Goal: Transaction & Acquisition: Book appointment/travel/reservation

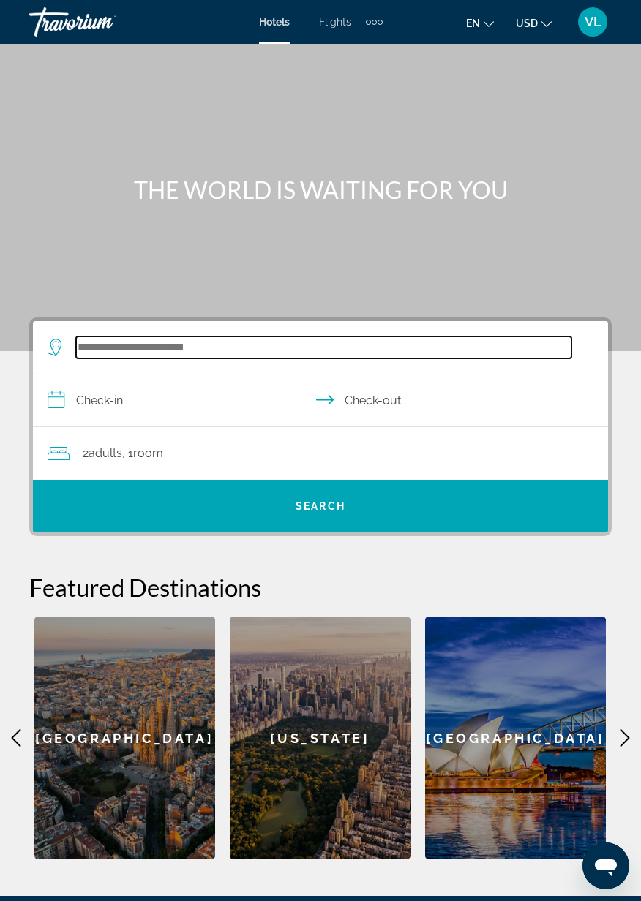
click at [198, 347] on input "Search widget" at bounding box center [323, 348] width 495 height 22
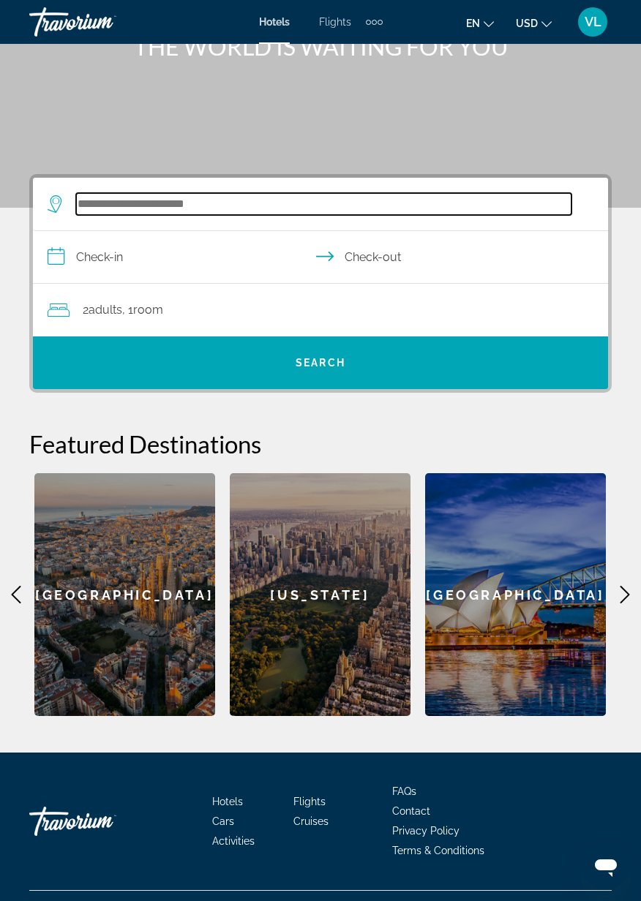
scroll to position [174, 0]
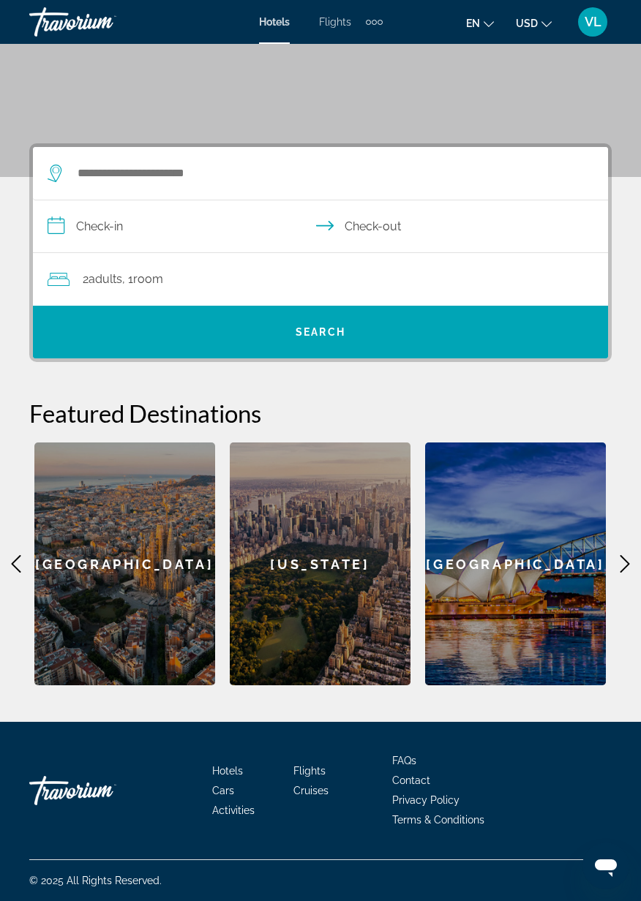
click at [564, 420] on h2 "Featured Destinations" at bounding box center [320, 413] width 582 height 29
click at [631, 569] on icon "Main content" at bounding box center [625, 564] width 18 height 18
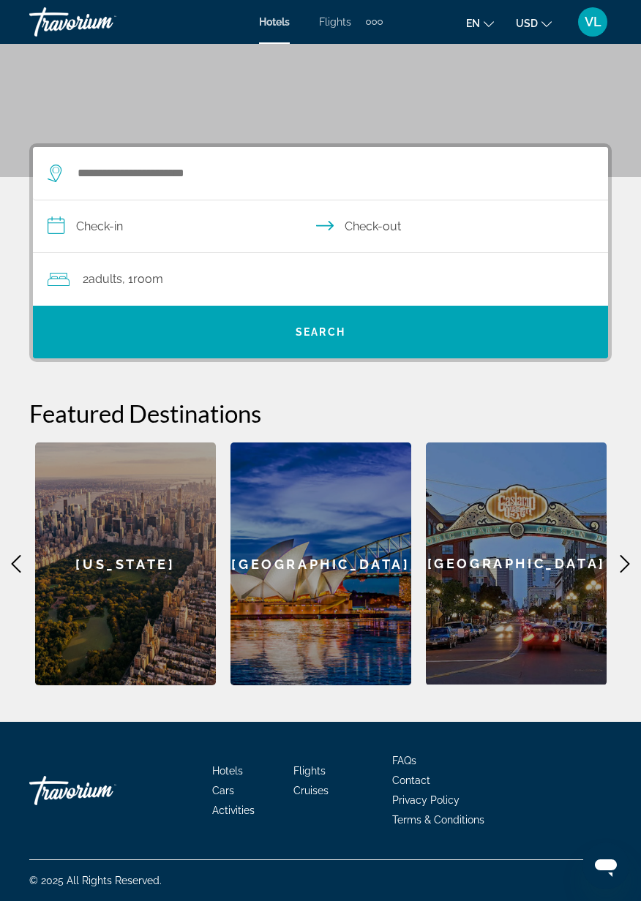
click at [620, 561] on icon "Main content" at bounding box center [625, 564] width 18 height 18
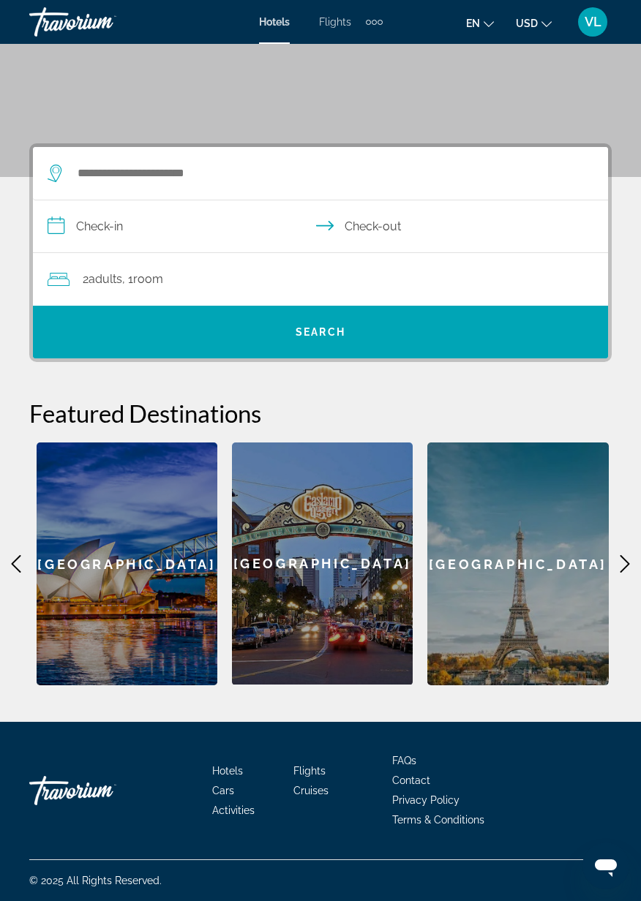
click at [620, 561] on icon "Main content" at bounding box center [625, 564] width 18 height 18
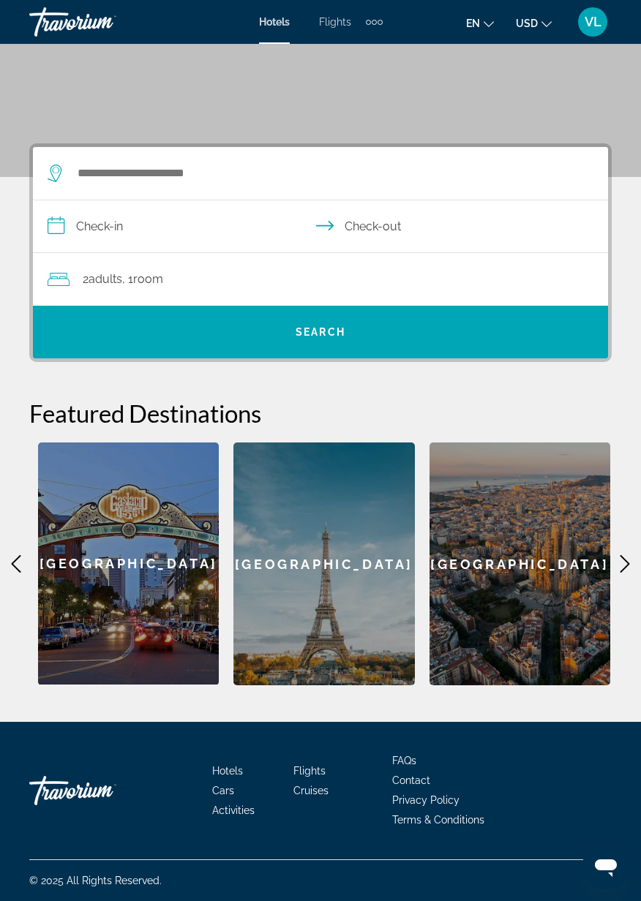
click at [620, 562] on icon "Main content" at bounding box center [625, 564] width 18 height 18
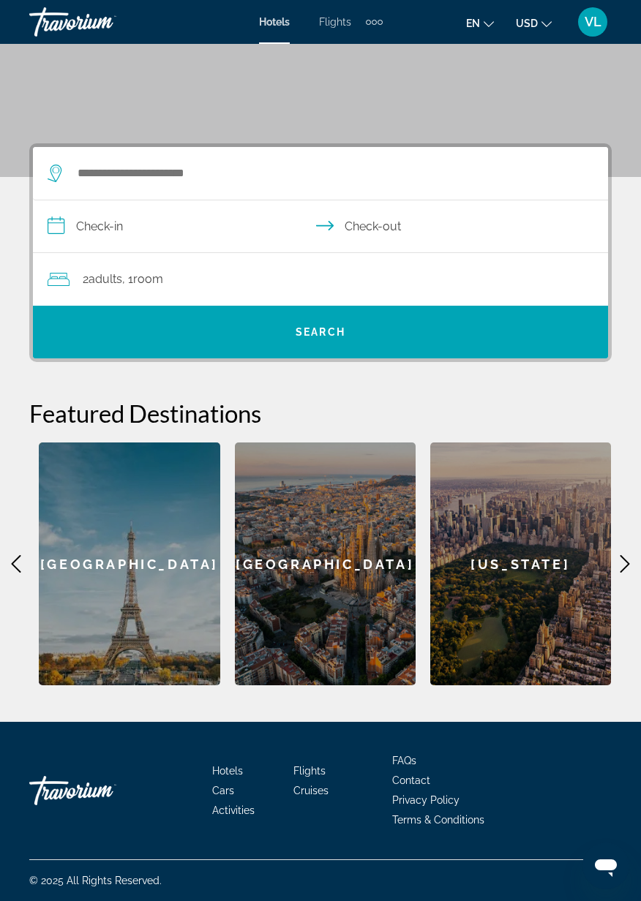
click at [620, 558] on icon "Main content" at bounding box center [625, 564] width 18 height 18
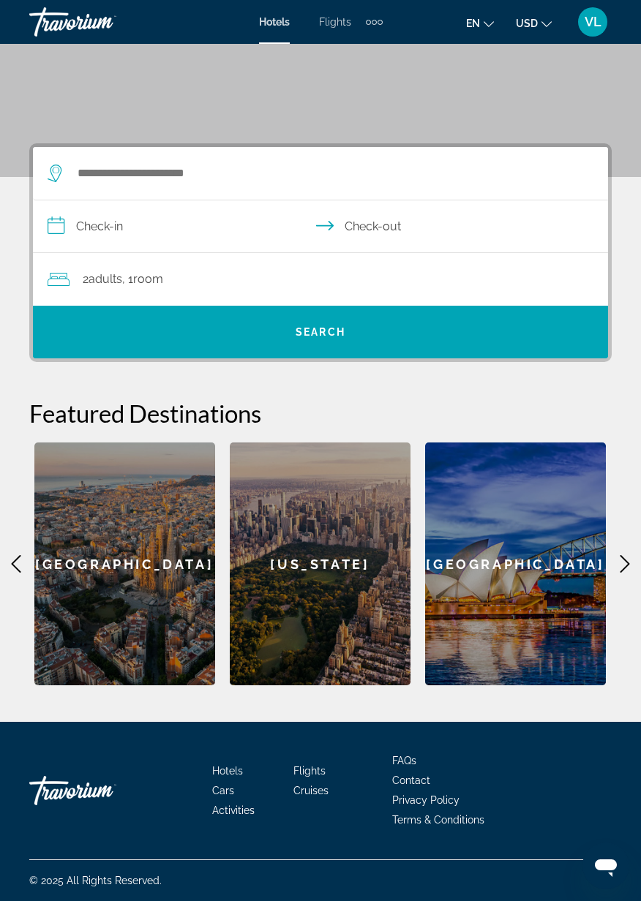
click at [619, 566] on icon "Main content" at bounding box center [625, 564] width 18 height 18
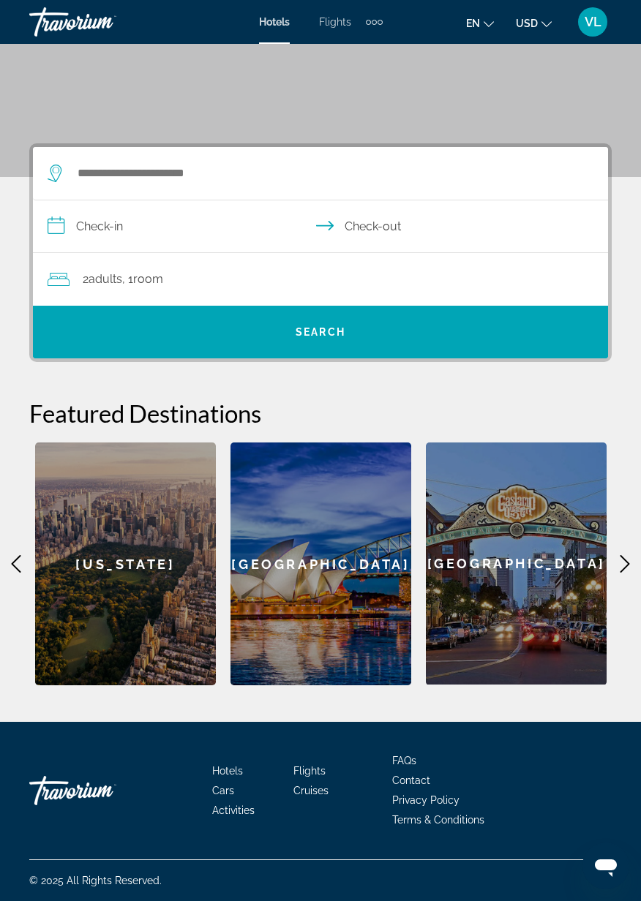
click at [618, 565] on icon "Main content" at bounding box center [625, 564] width 18 height 18
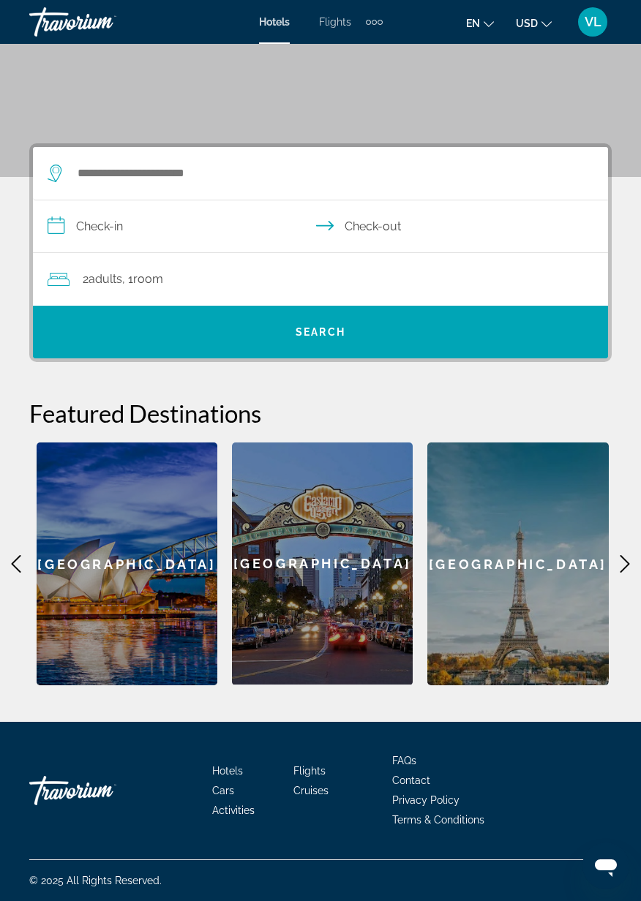
click at [618, 565] on icon "Main content" at bounding box center [625, 564] width 18 height 18
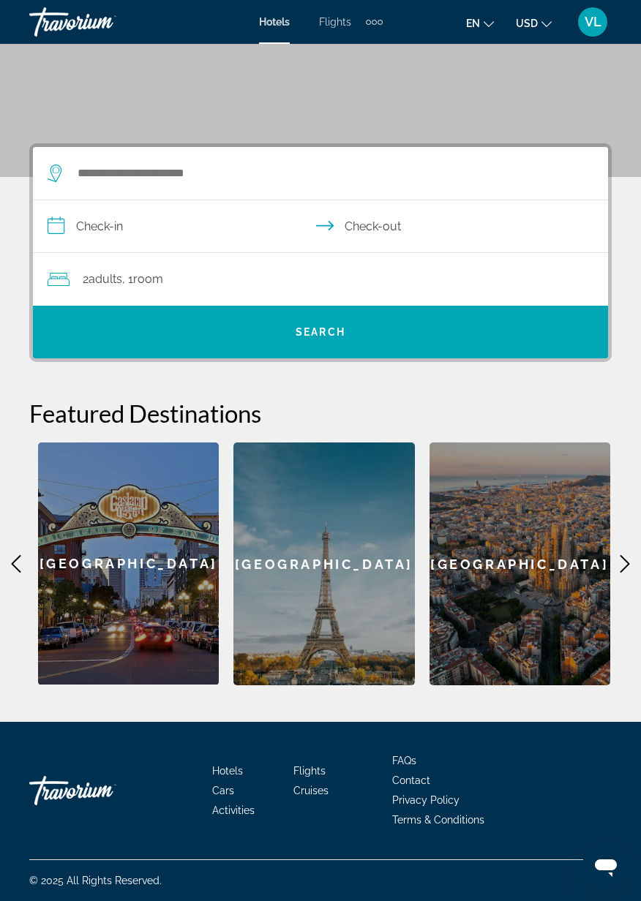
click at [617, 567] on icon "Main content" at bounding box center [625, 564] width 18 height 18
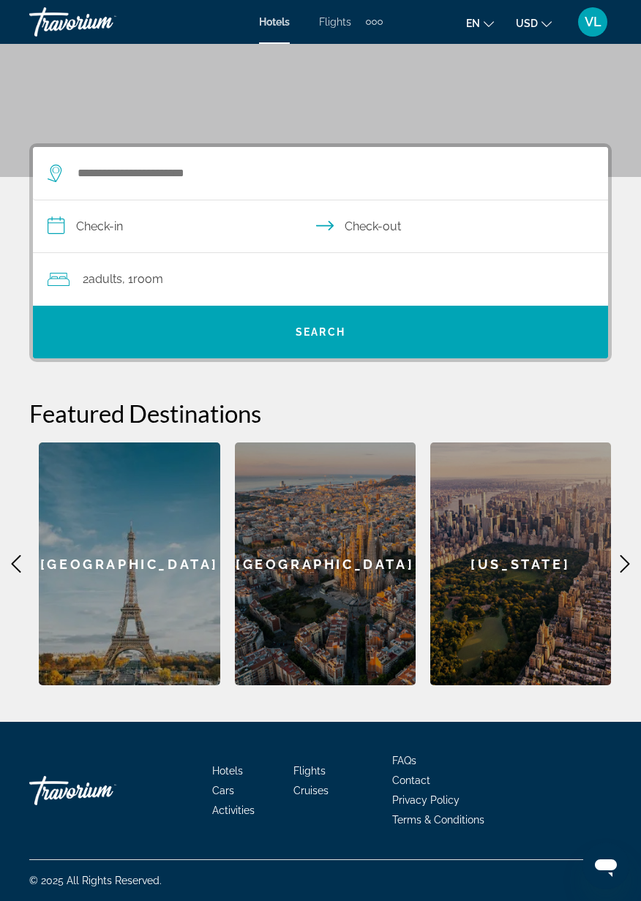
click at [617, 565] on icon "Main content" at bounding box center [625, 564] width 18 height 18
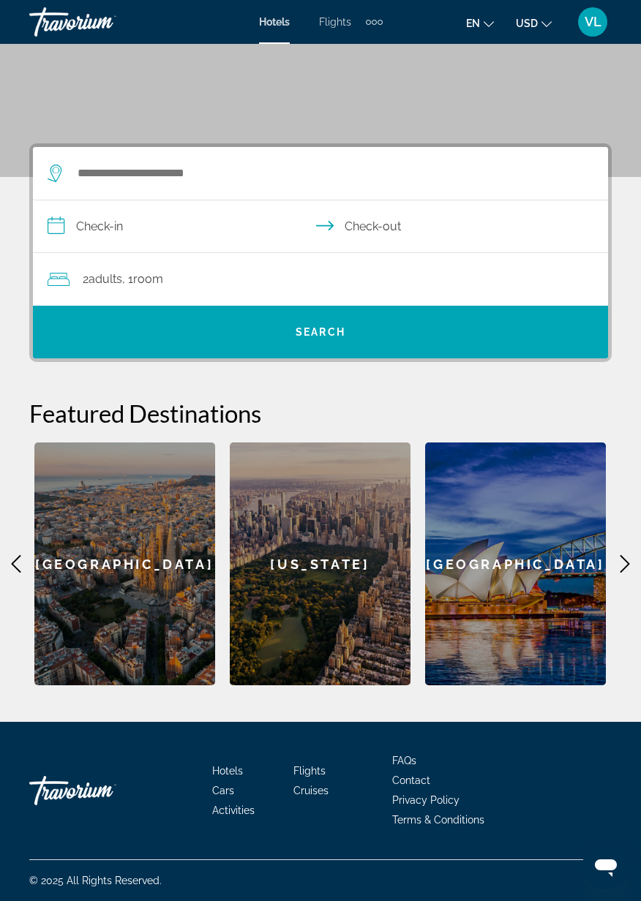
scroll to position [172, 0]
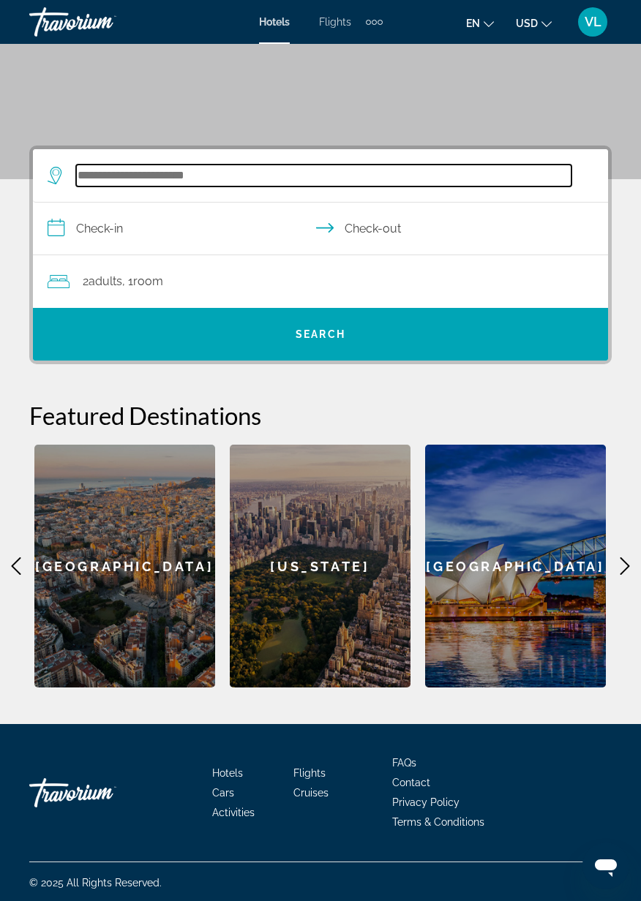
click at [203, 176] on input "Search widget" at bounding box center [323, 176] width 495 height 22
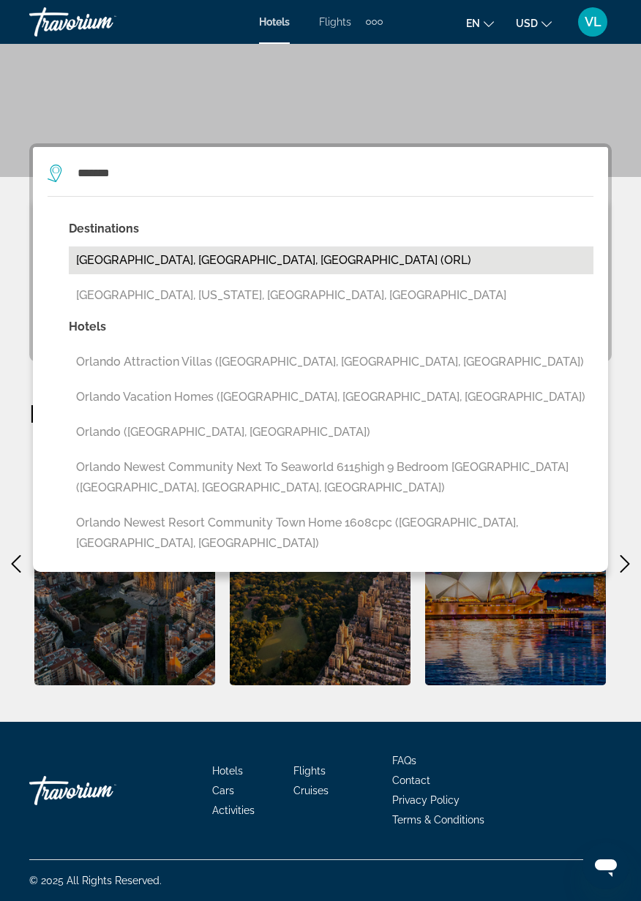
click at [192, 266] on button "[GEOGRAPHIC_DATA], [GEOGRAPHIC_DATA], [GEOGRAPHIC_DATA] (ORL)" at bounding box center [331, 261] width 525 height 28
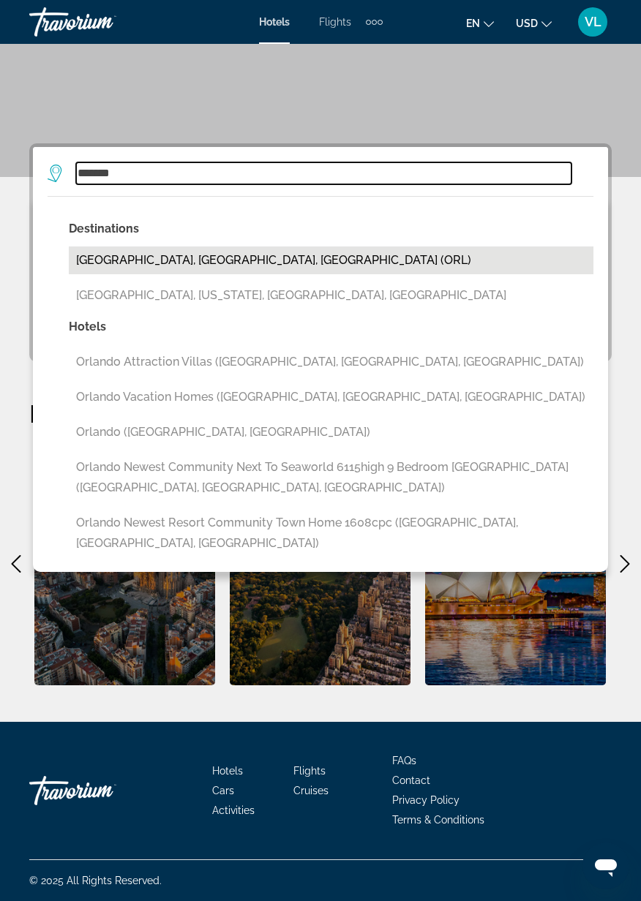
type input "**********"
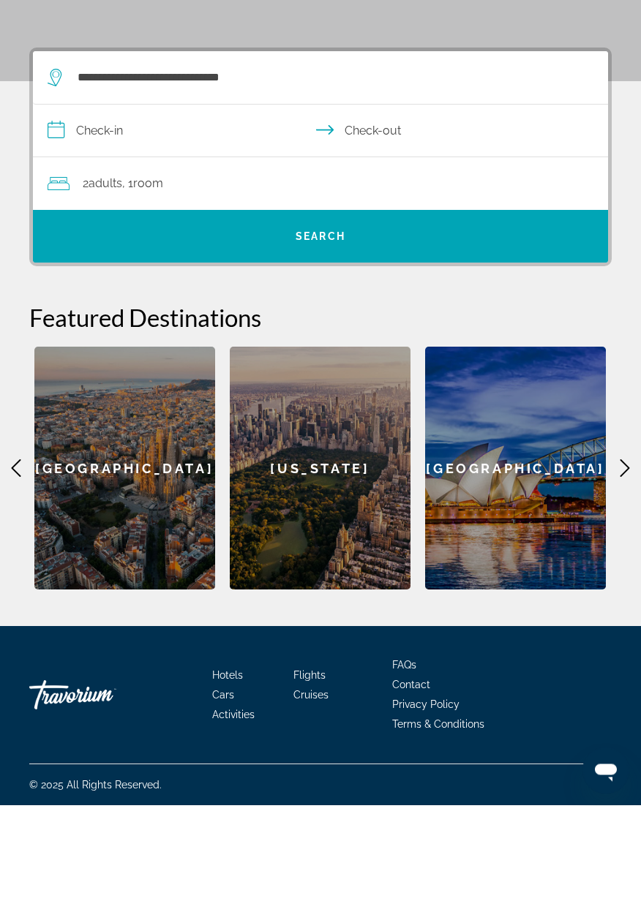
click at [94, 205] on input "**********" at bounding box center [323, 228] width 581 height 56
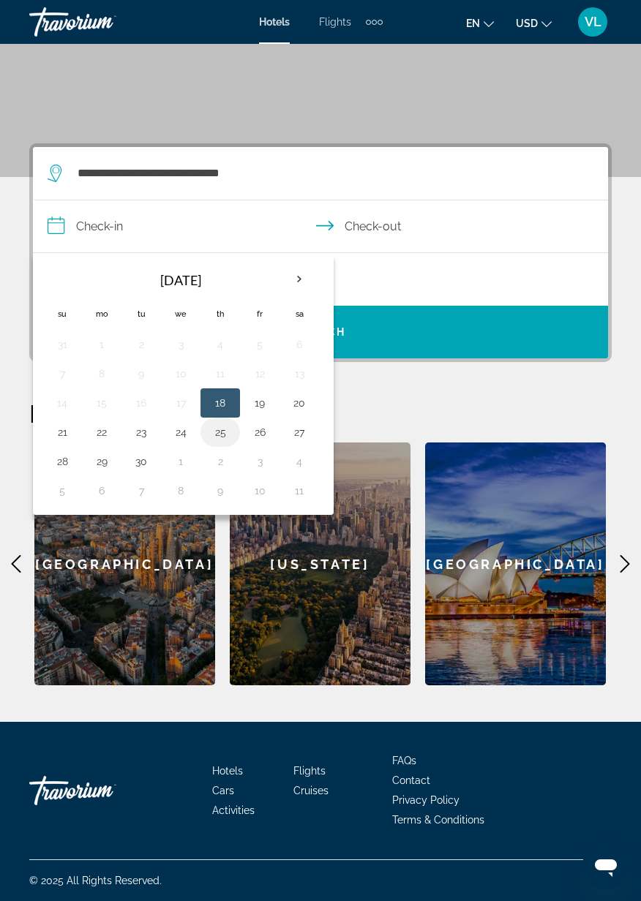
click at [219, 439] on button "25" at bounding box center [220, 432] width 23 height 20
click at [295, 437] on button "27" at bounding box center [299, 432] width 23 height 20
type input "**********"
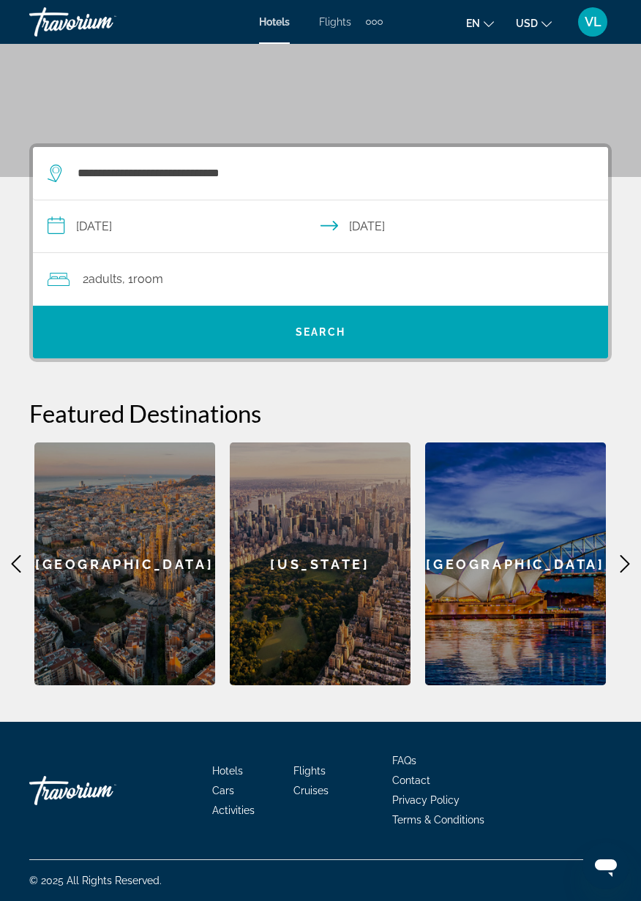
click at [239, 281] on div "2 Adult Adults , 1 Room rooms" at bounding box center [328, 279] width 560 height 20
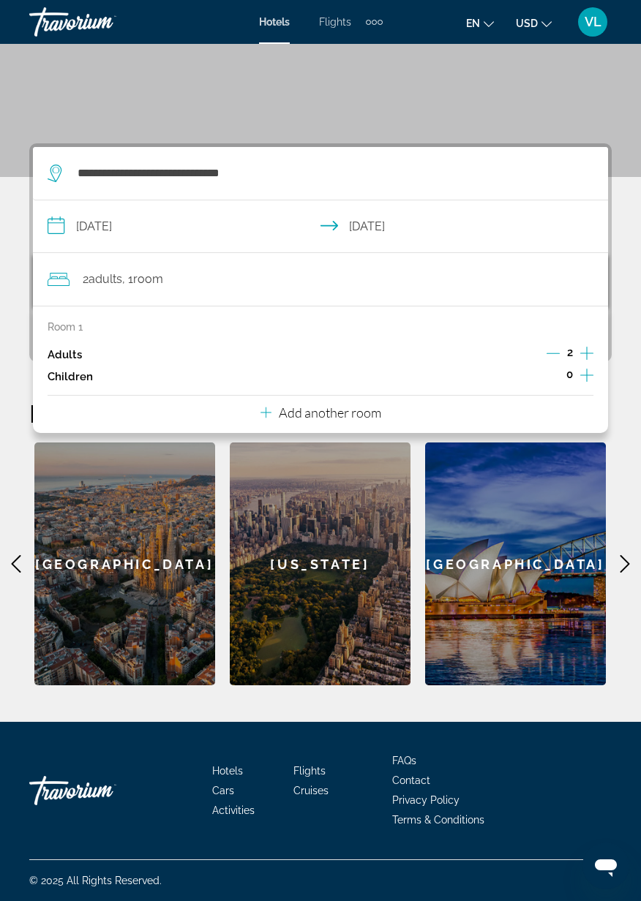
click at [582, 355] on icon "Increment adults" at bounding box center [586, 354] width 13 height 18
click at [585, 357] on icon "Increment adults" at bounding box center [586, 354] width 13 height 18
click at [530, 104] on div "Main content" at bounding box center [320, 1] width 641 height 351
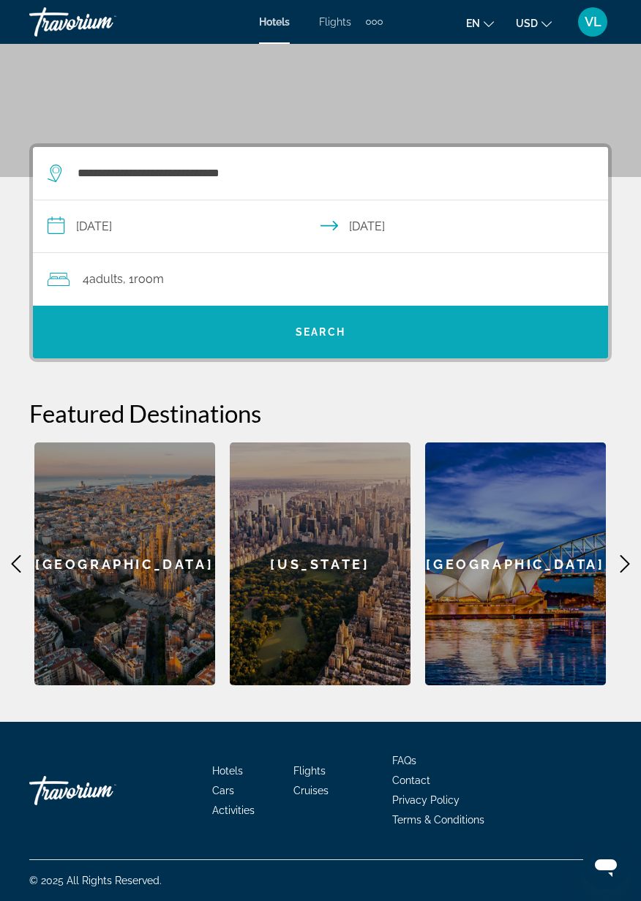
click at [380, 334] on span "Search widget" at bounding box center [320, 332] width 575 height 35
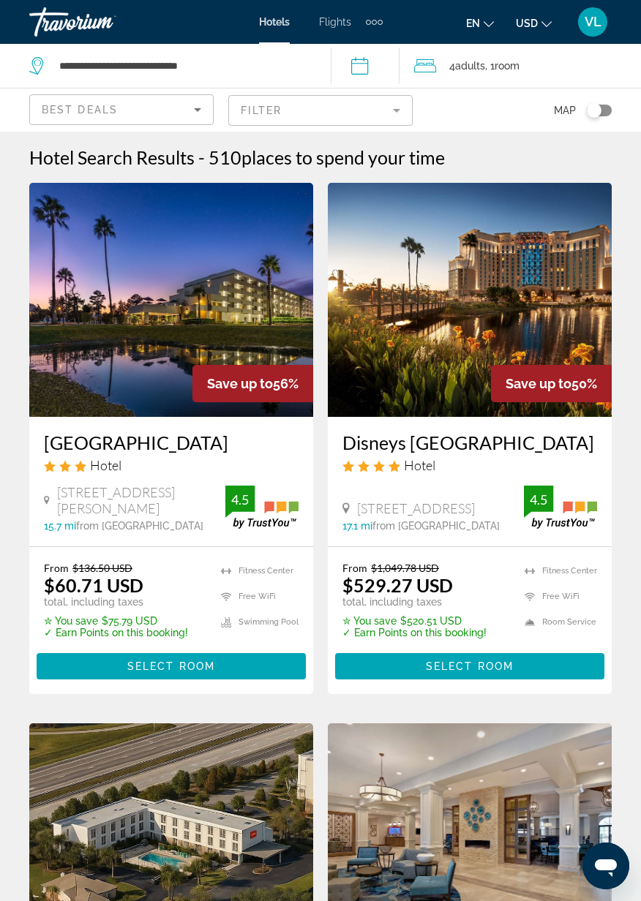
click at [191, 113] on icon "Sort by" at bounding box center [198, 110] width 18 height 18
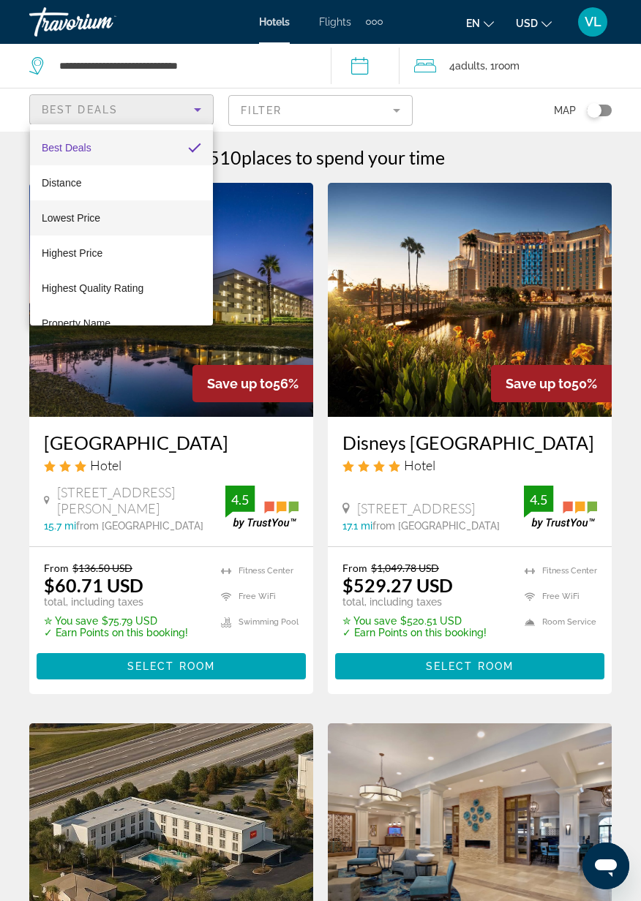
click at [111, 219] on mat-option "Lowest Price" at bounding box center [121, 217] width 183 height 35
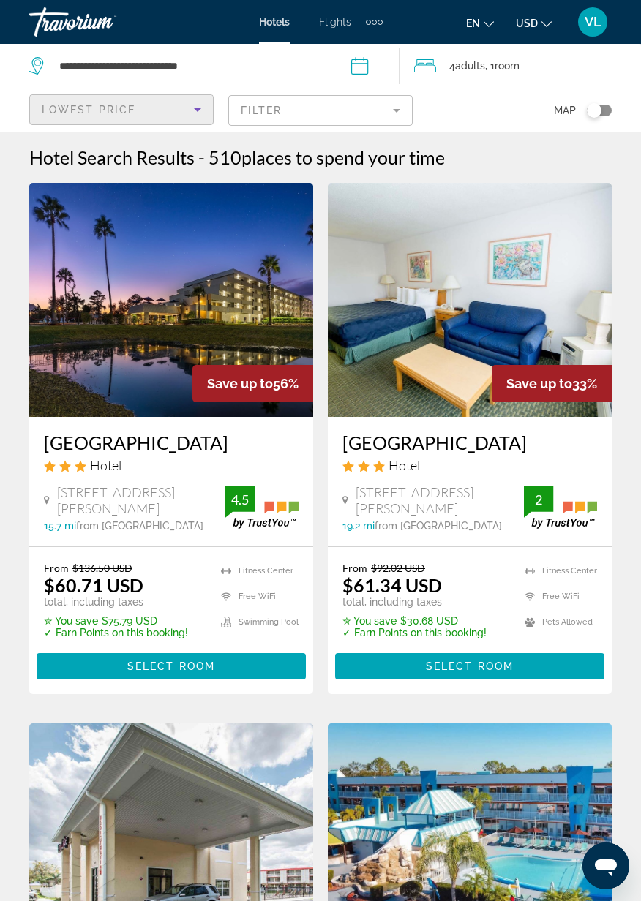
click at [290, 579] on li "Fitness Center" at bounding box center [256, 571] width 85 height 18
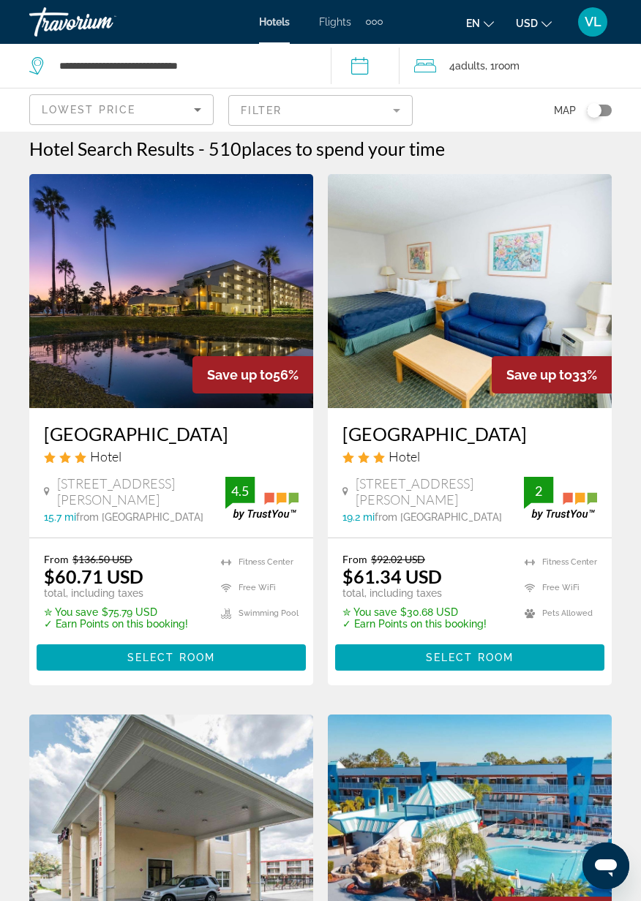
scroll to position [9, 0]
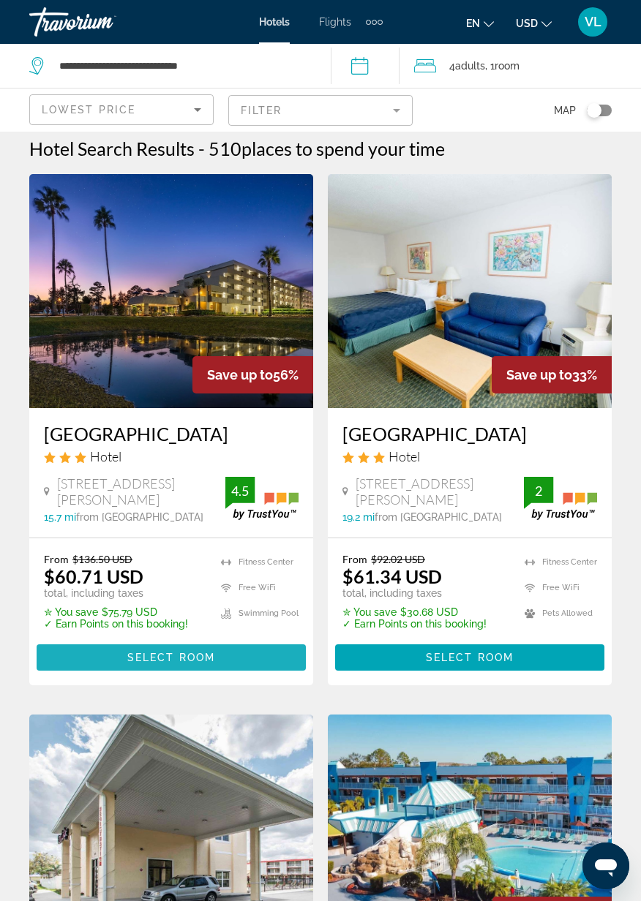
click at [148, 664] on span "Select Room" at bounding box center [171, 658] width 88 height 12
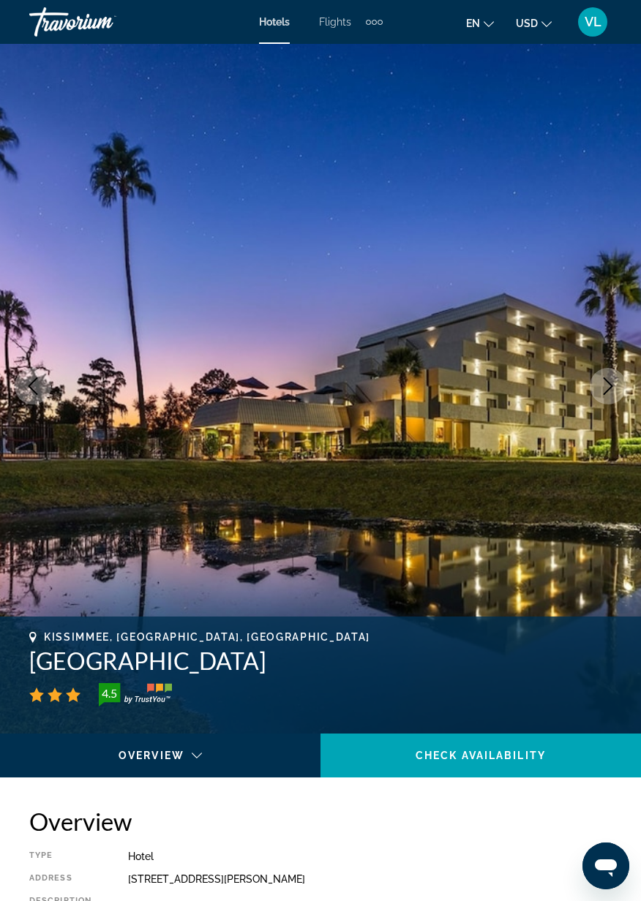
scroll to position [7, 0]
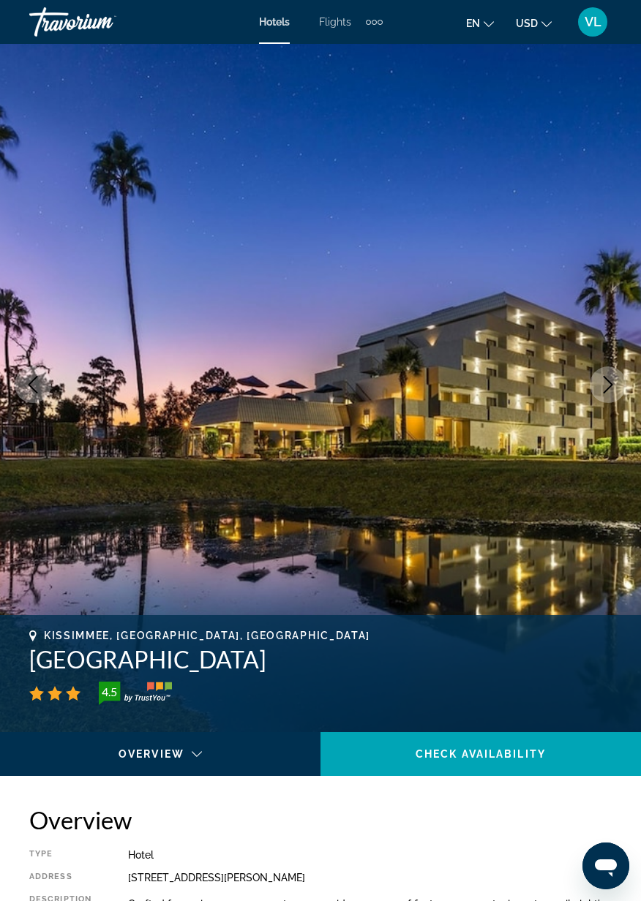
click at [564, 465] on img "Main content" at bounding box center [320, 384] width 641 height 695
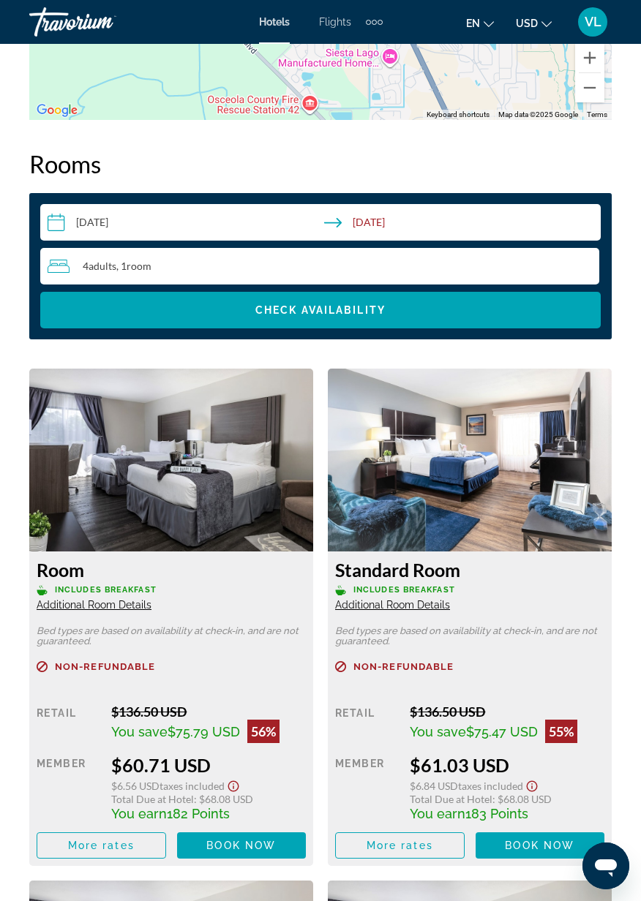
scroll to position [2165, 0]
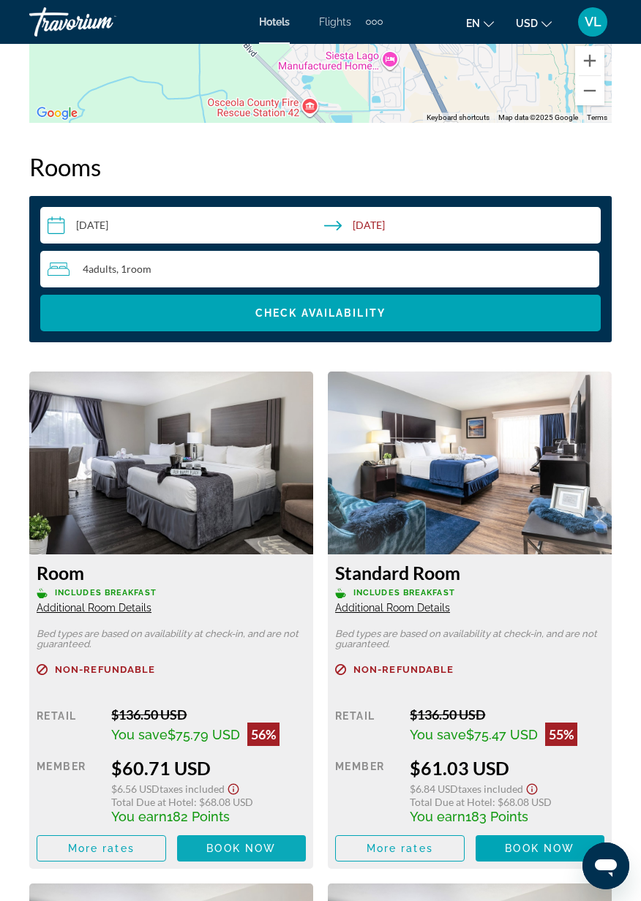
click at [212, 852] on span "Book now" at bounding box center [241, 849] width 70 height 12
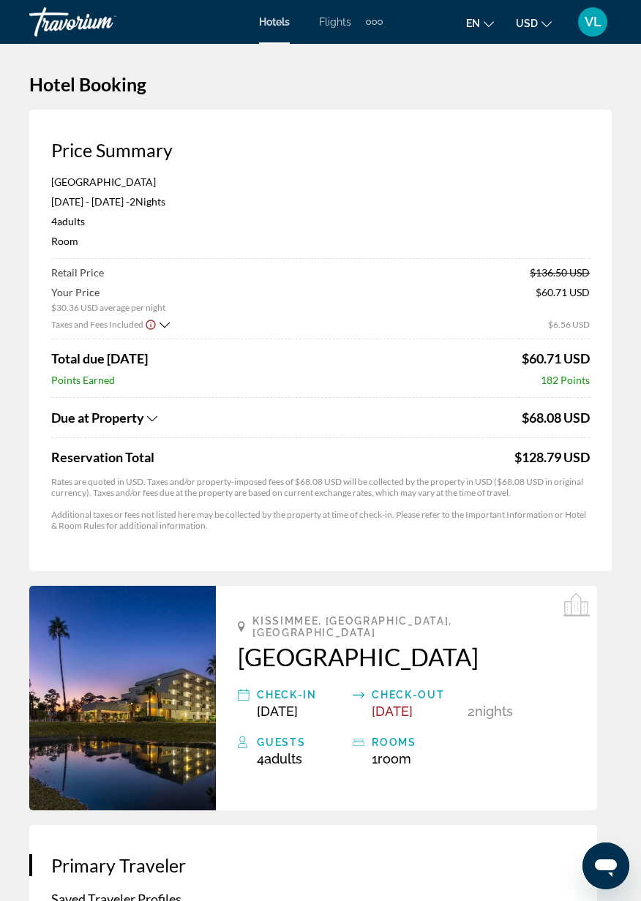
click at [598, 22] on span "VL" at bounding box center [593, 22] width 17 height 15
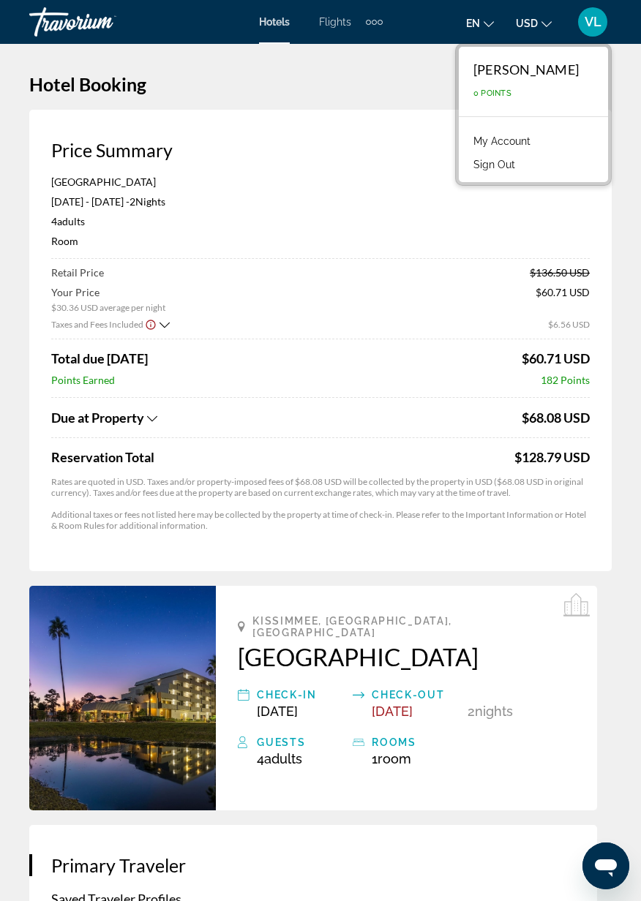
click at [506, 143] on link "My Account" at bounding box center [502, 141] width 72 height 19
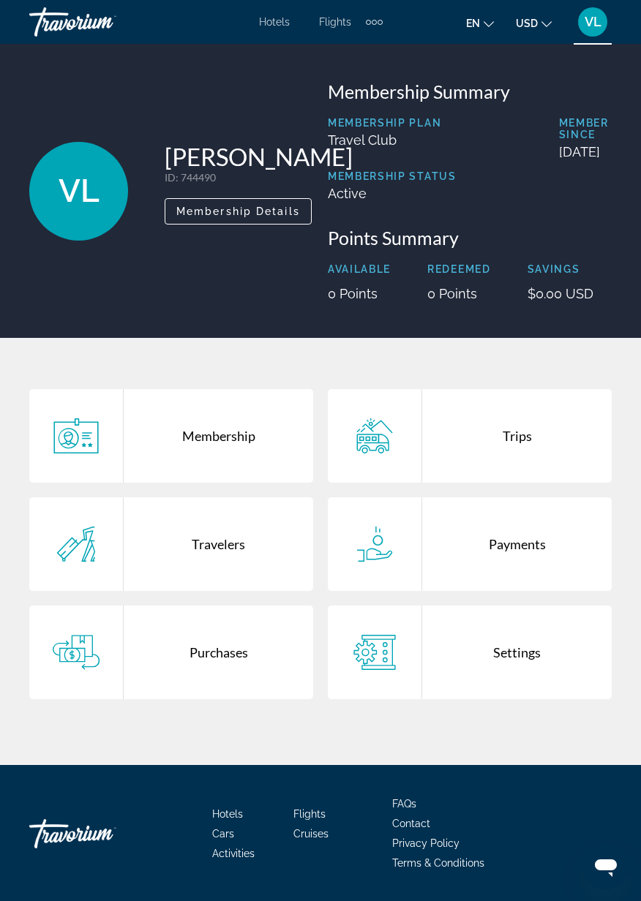
click at [596, 11] on div "VL" at bounding box center [592, 21] width 29 height 29
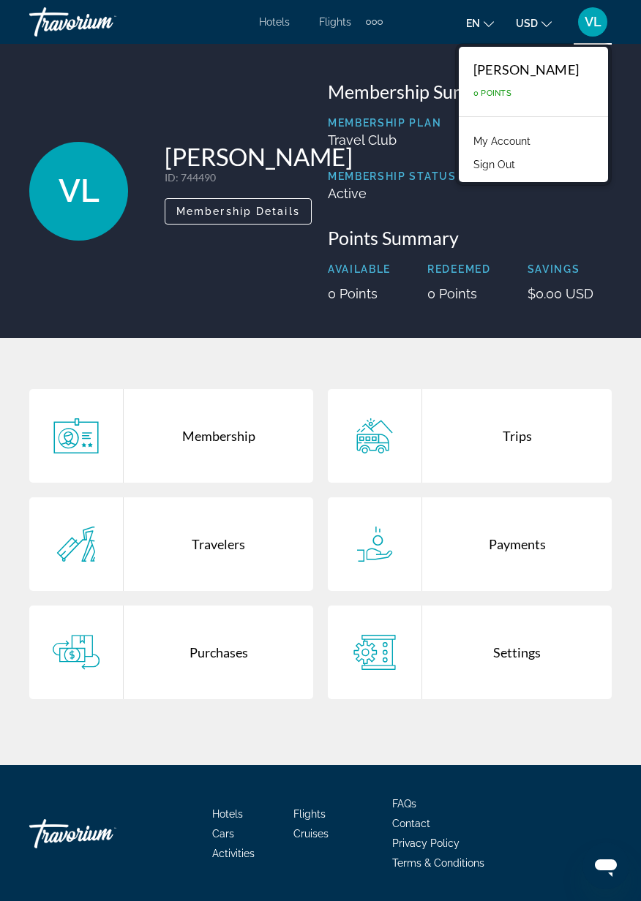
click at [508, 172] on button "Sign Out" at bounding box center [494, 164] width 56 height 19
